Goal: Check status: Check status

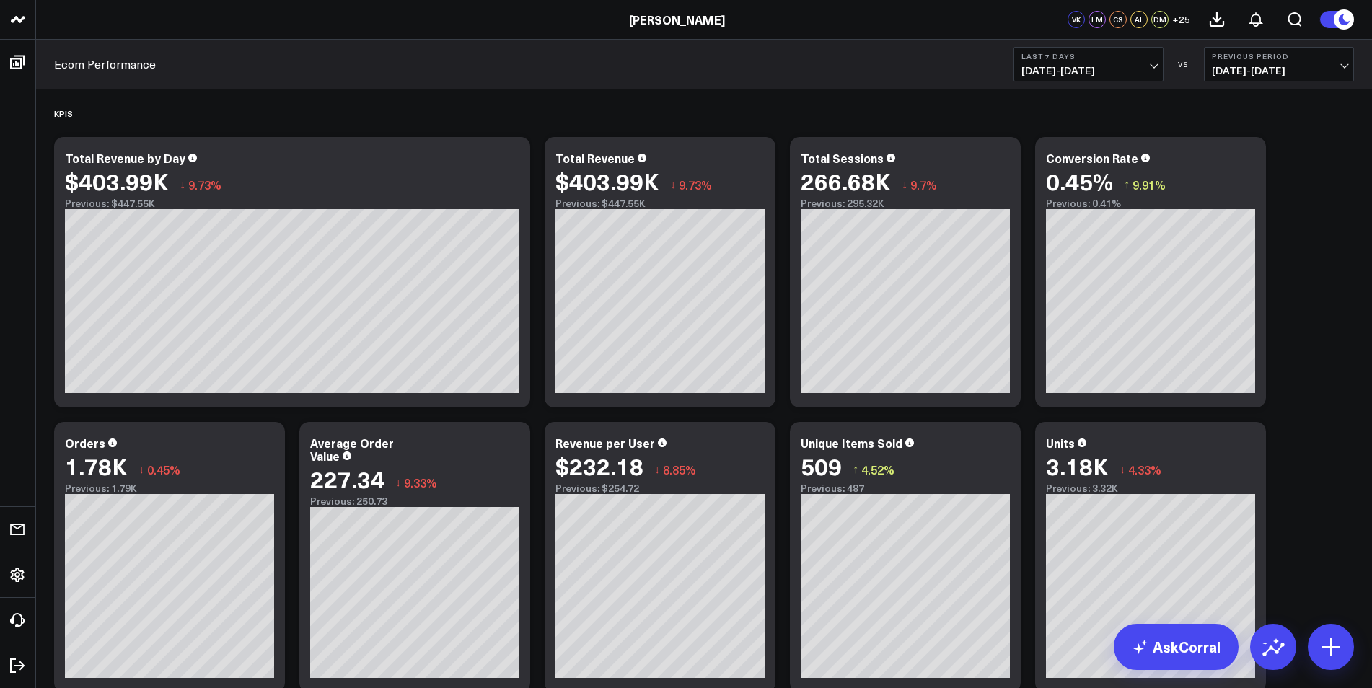
click at [1323, 69] on span "[DATE] - [DATE]" at bounding box center [1279, 71] width 134 height 12
drag, startPoint x: 1145, startPoint y: 113, endPoint x: 1148, endPoint y: 105, distance: 7.8
click at [1146, 112] on div "KPIS" at bounding box center [704, 113] width 1300 height 33
click at [1327, 69] on span "[DATE] - [DATE]" at bounding box center [1279, 71] width 134 height 12
click at [1227, 148] on link "YoY" at bounding box center [1279, 151] width 149 height 27
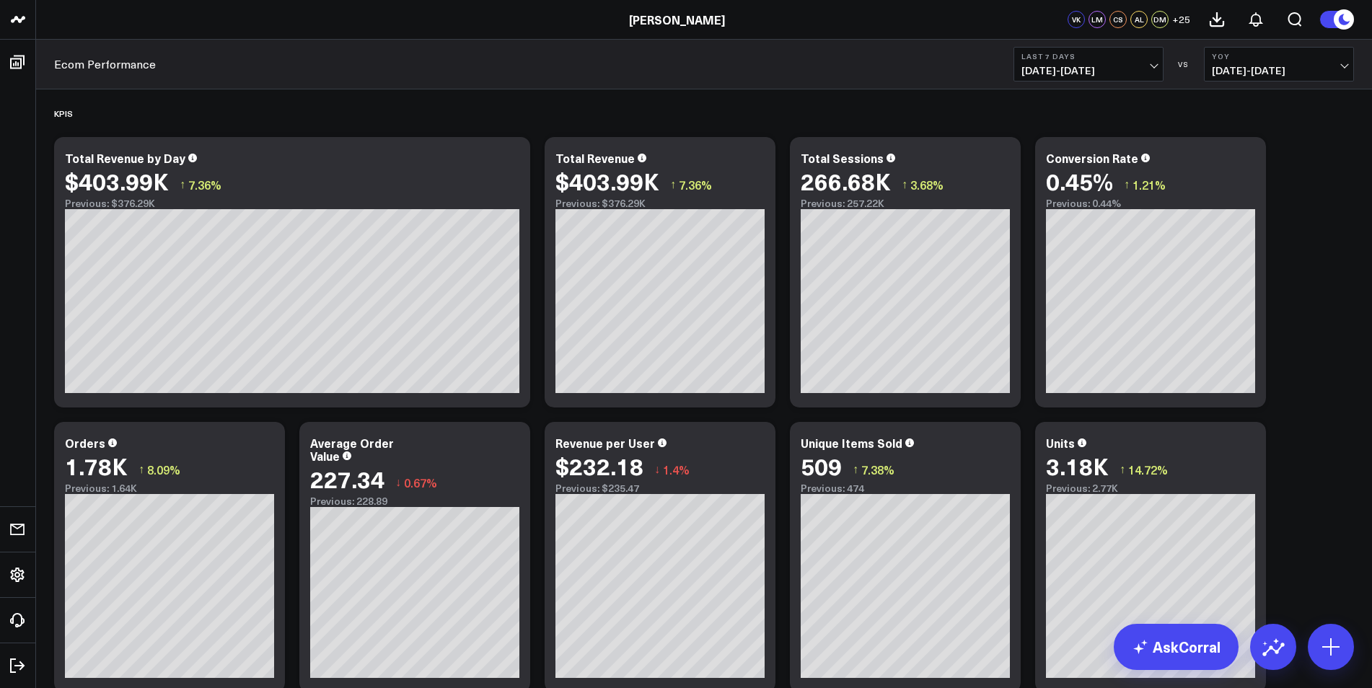
click at [1155, 66] on span "[DATE] - [DATE]" at bounding box center [1089, 71] width 134 height 12
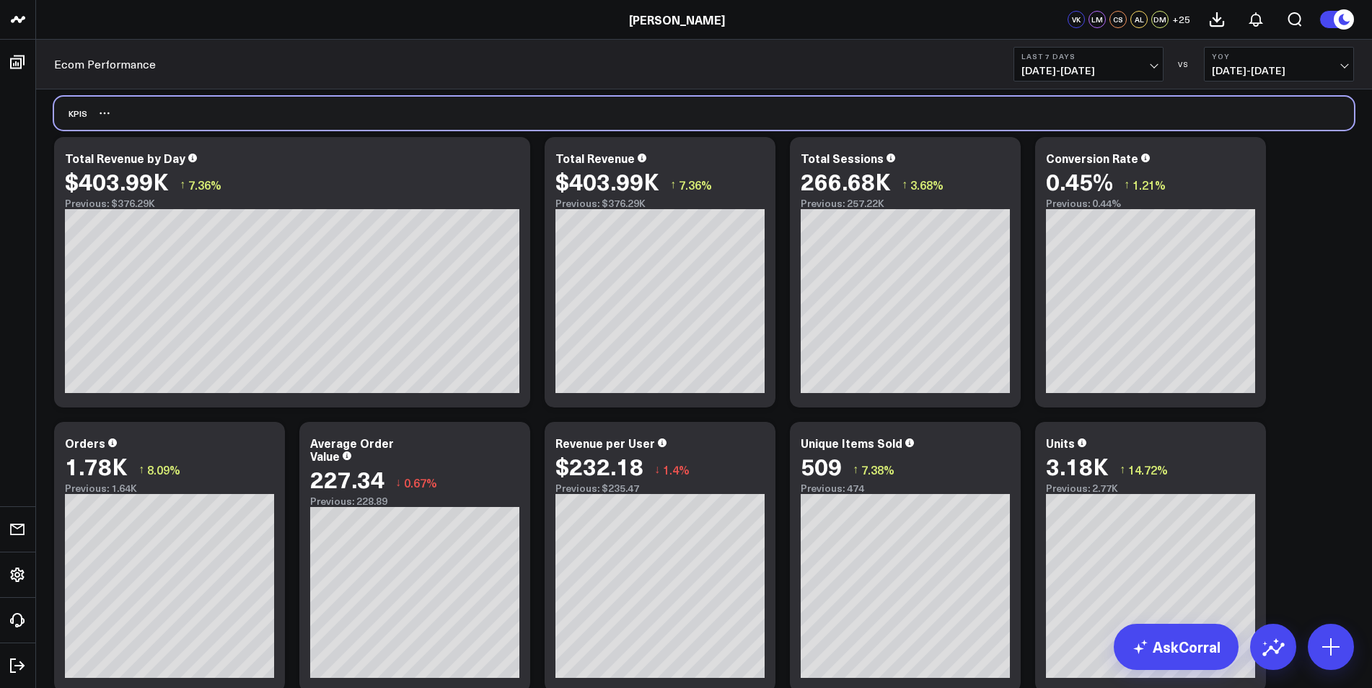
click at [1277, 115] on div "KPIS" at bounding box center [704, 113] width 1300 height 33
